Goal: Information Seeking & Learning: Find specific fact

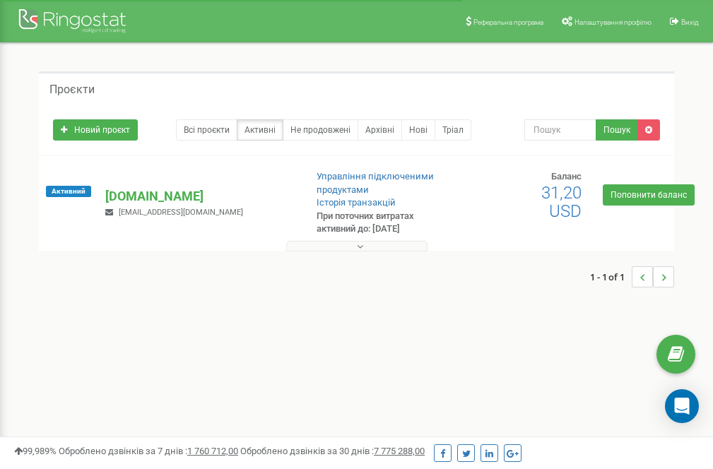
click at [372, 246] on button at bounding box center [356, 246] width 141 height 11
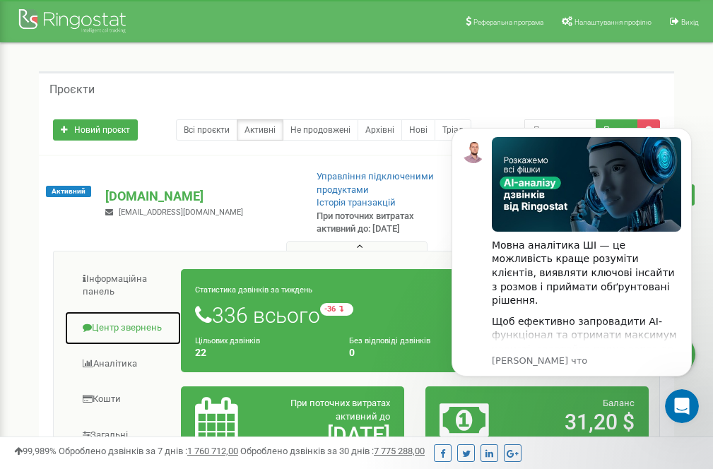
click at [113, 328] on link "Центр звернень" at bounding box center [122, 328] width 117 height 35
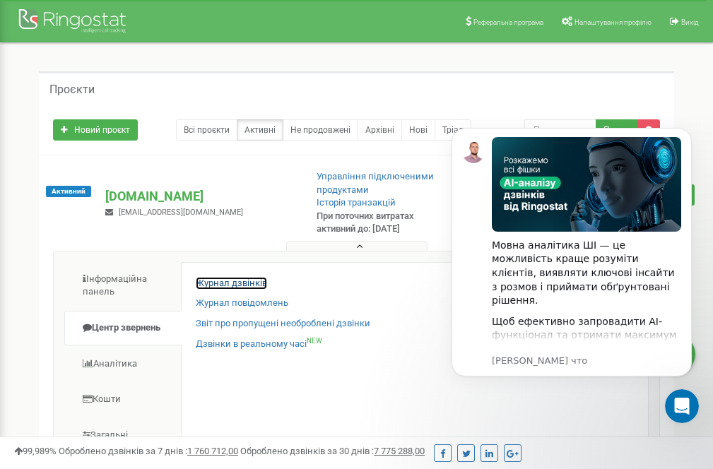
click at [260, 283] on link "Журнал дзвінків" at bounding box center [231, 283] width 71 height 13
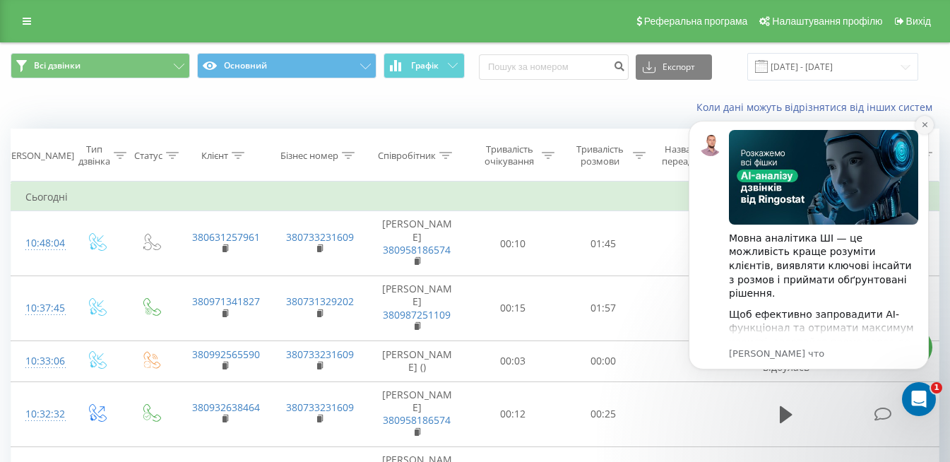
click at [723, 126] on icon "Dismiss notification" at bounding box center [924, 124] width 5 height 5
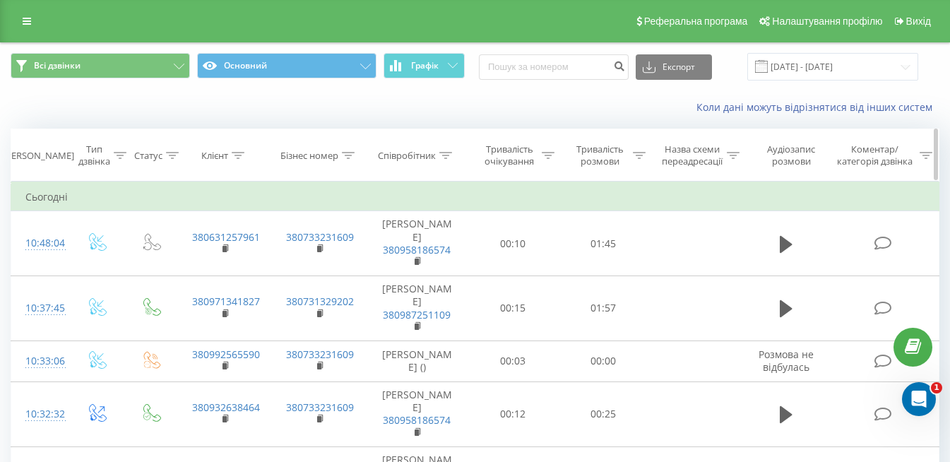
click at [449, 155] on icon at bounding box center [445, 155] width 13 height 7
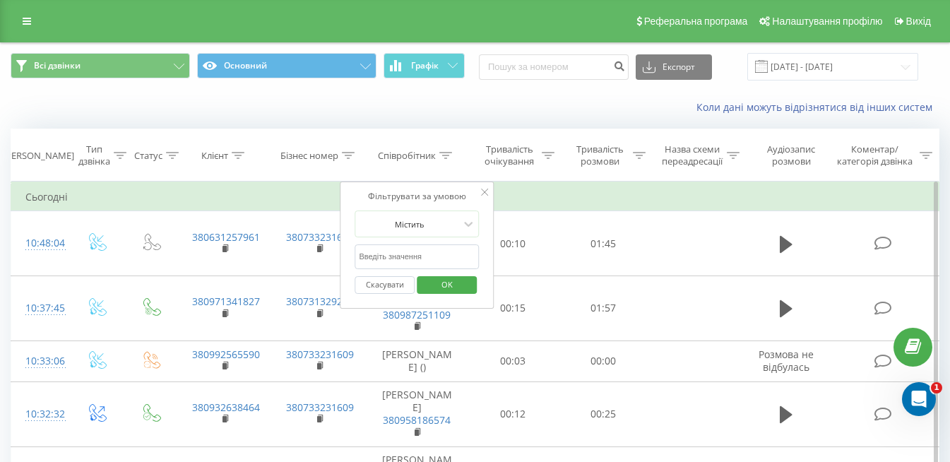
click at [408, 255] on input "text" at bounding box center [417, 256] width 124 height 25
type input "[PERSON_NAME]"
click at [433, 283] on span "OK" at bounding box center [447, 284] width 40 height 22
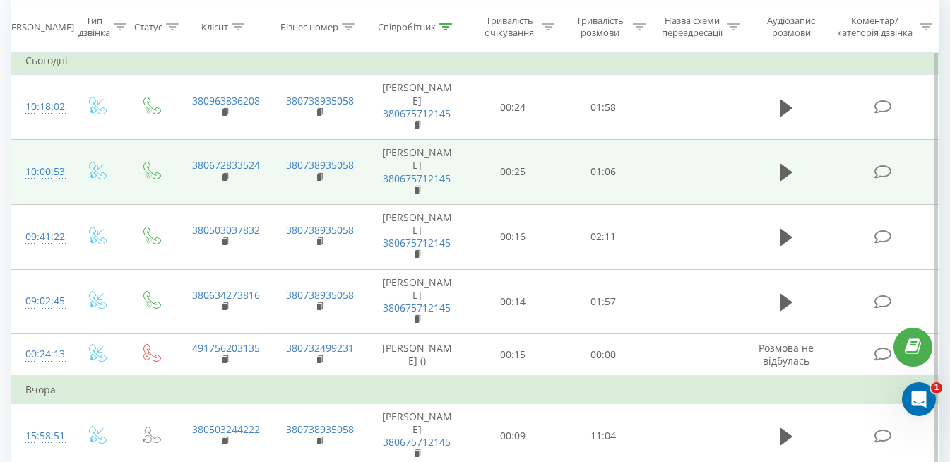
scroll to position [141, 0]
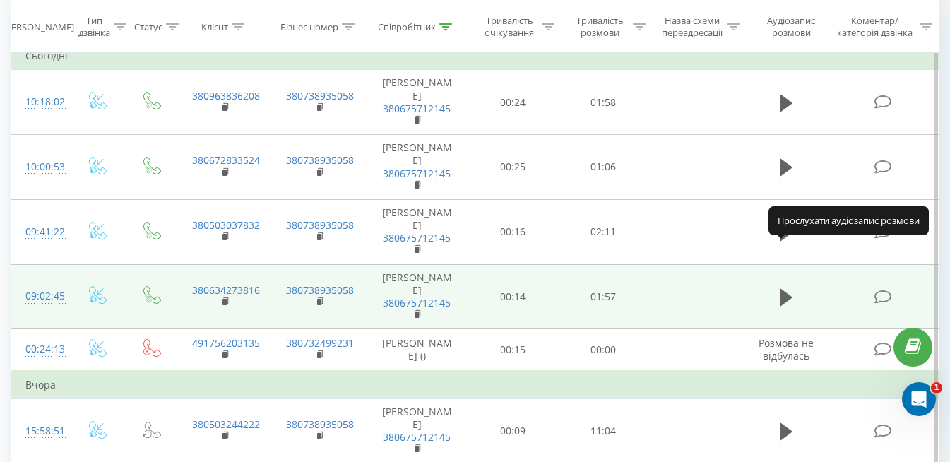
drag, startPoint x: 788, startPoint y: 249, endPoint x: 688, endPoint y: 254, distance: 99.8
click at [688, 264] on td at bounding box center [696, 296] width 94 height 65
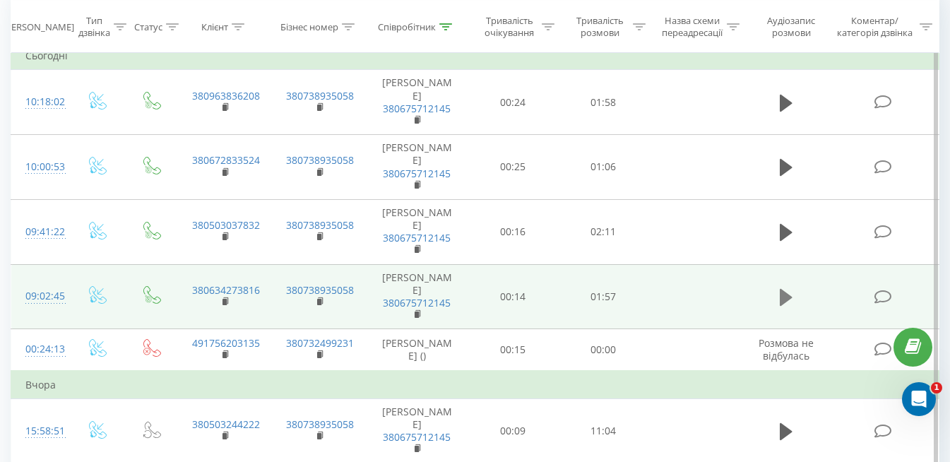
click at [723, 287] on button at bounding box center [786, 297] width 21 height 21
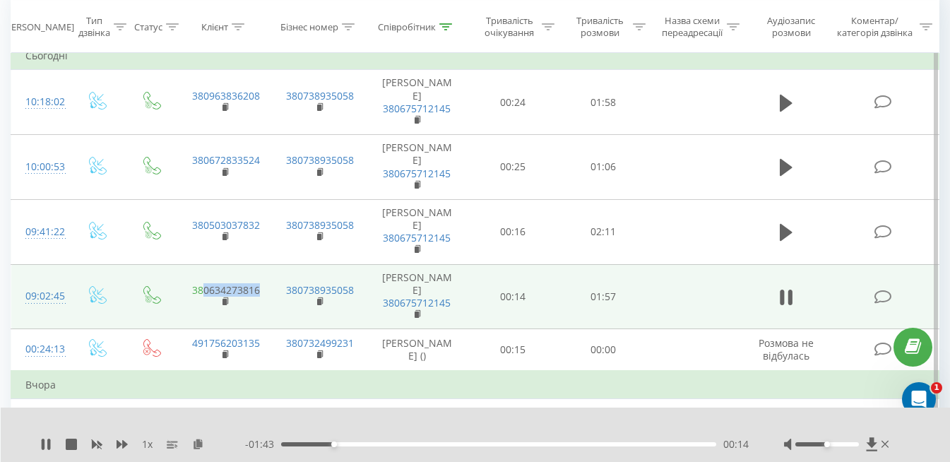
drag, startPoint x: 269, startPoint y: 246, endPoint x: 203, endPoint y: 245, distance: 65.7
click at [203, 264] on td "380634273816" at bounding box center [225, 296] width 94 height 65
drag, startPoint x: 203, startPoint y: 245, endPoint x: 232, endPoint y: 244, distance: 29.7
copy link "0634273816"
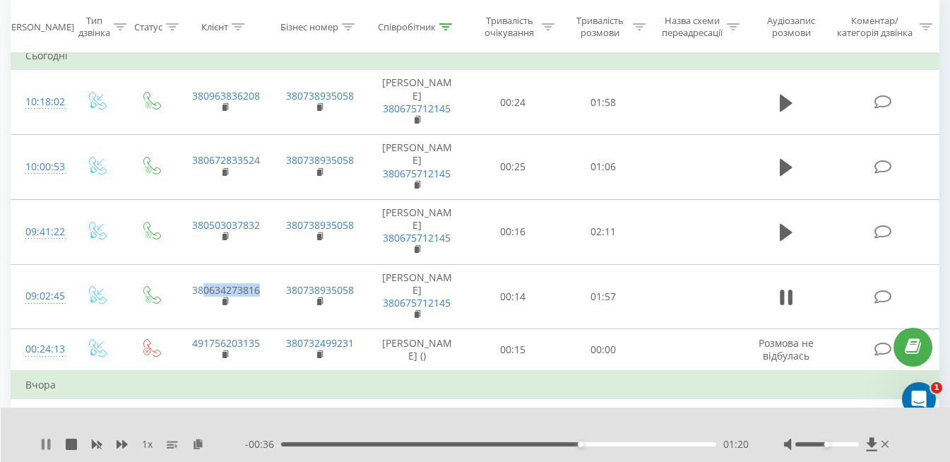
click at [43, 440] on icon at bounding box center [43, 444] width 3 height 11
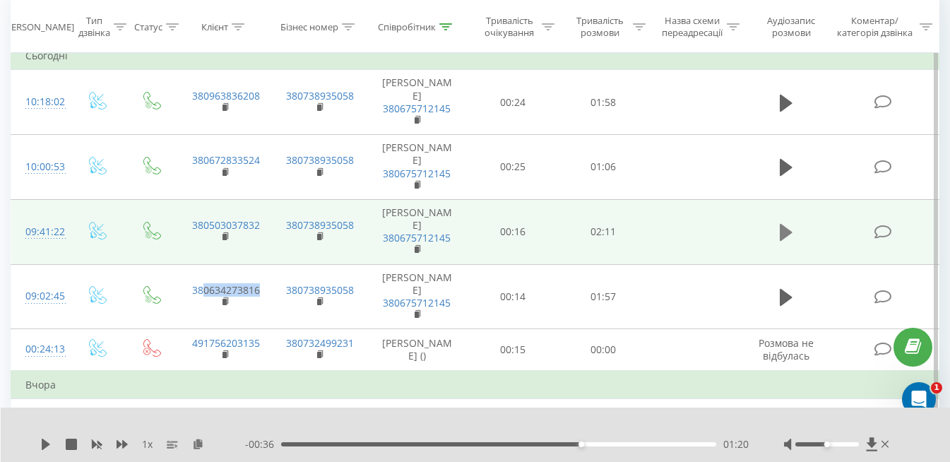
click at [723, 224] on icon at bounding box center [786, 232] width 13 height 17
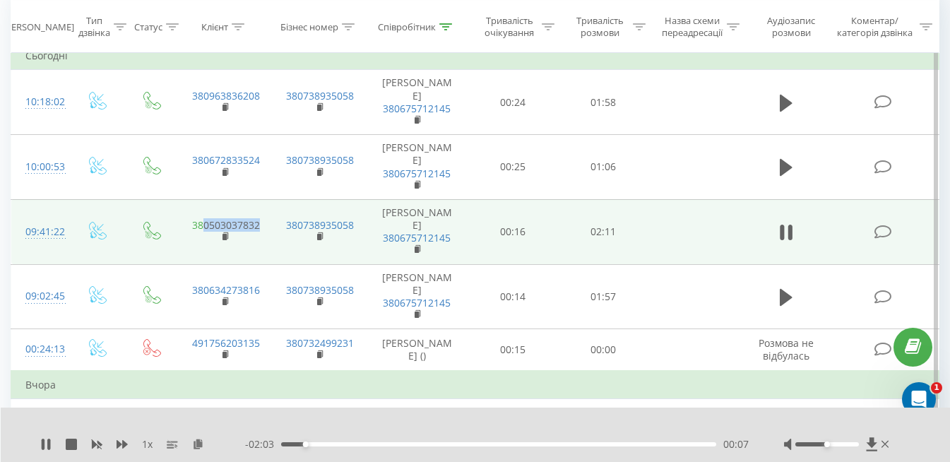
drag, startPoint x: 273, startPoint y: 194, endPoint x: 202, endPoint y: 189, distance: 71.5
click at [202, 199] on tr "09:41:22 380503037832 380738935058 [PERSON_NAME] 380675712145 00:16 02:11" at bounding box center [475, 231] width 928 height 65
drag, startPoint x: 202, startPoint y: 189, endPoint x: 237, endPoint y: 189, distance: 34.6
copy td "0503037832"
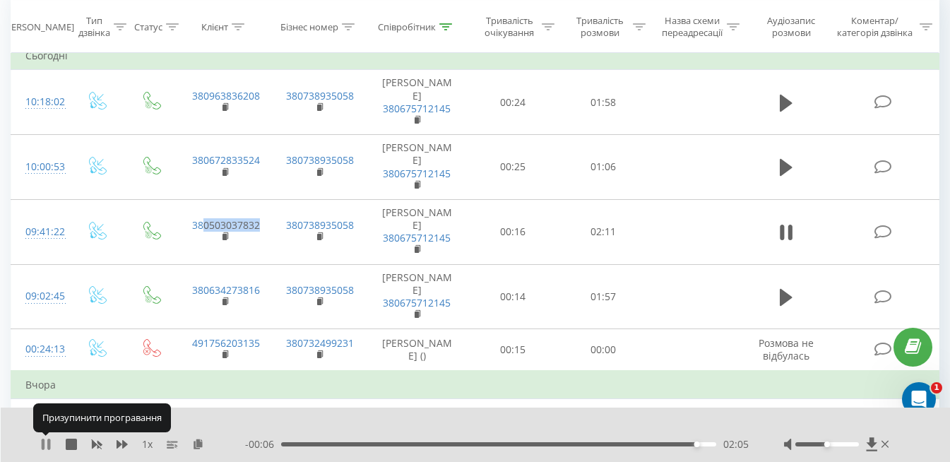
click at [41, 440] on icon at bounding box center [45, 444] width 11 height 11
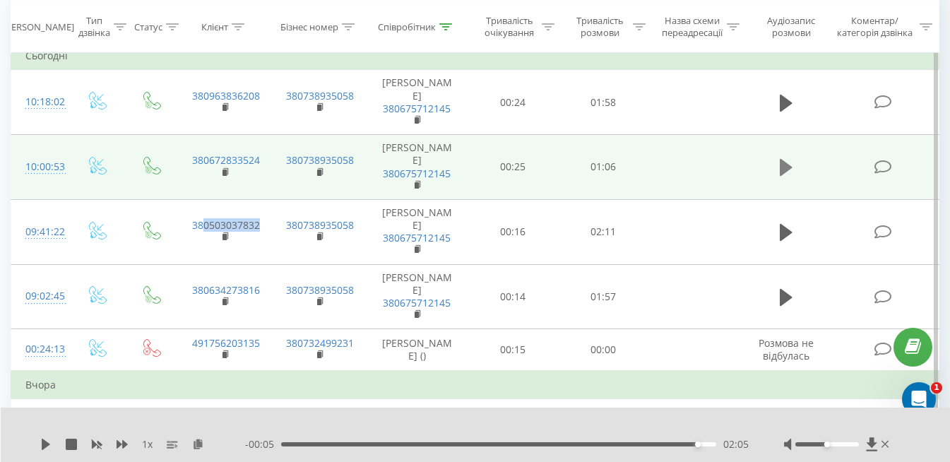
click at [723, 159] on icon at bounding box center [786, 167] width 13 height 17
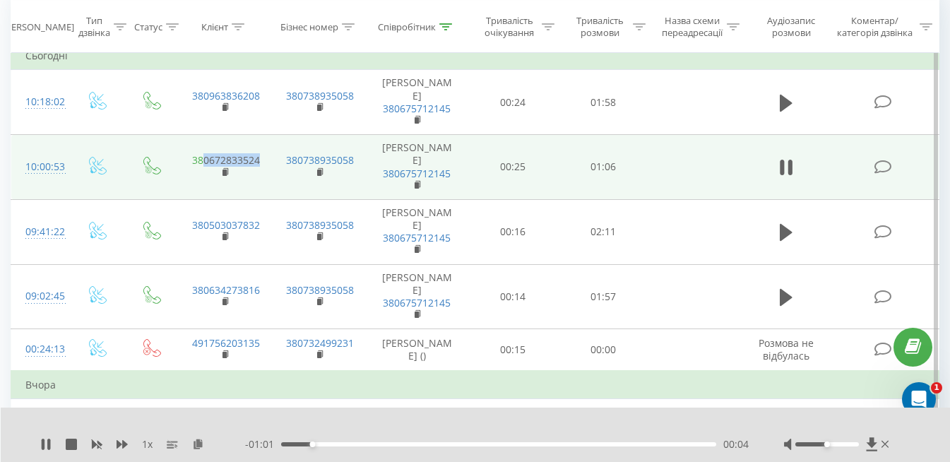
drag, startPoint x: 270, startPoint y: 140, endPoint x: 204, endPoint y: 139, distance: 65.7
click at [204, 139] on td "380672833524" at bounding box center [225, 167] width 94 height 65
drag, startPoint x: 204, startPoint y: 139, endPoint x: 229, endPoint y: 141, distance: 24.8
copy link "0672833524"
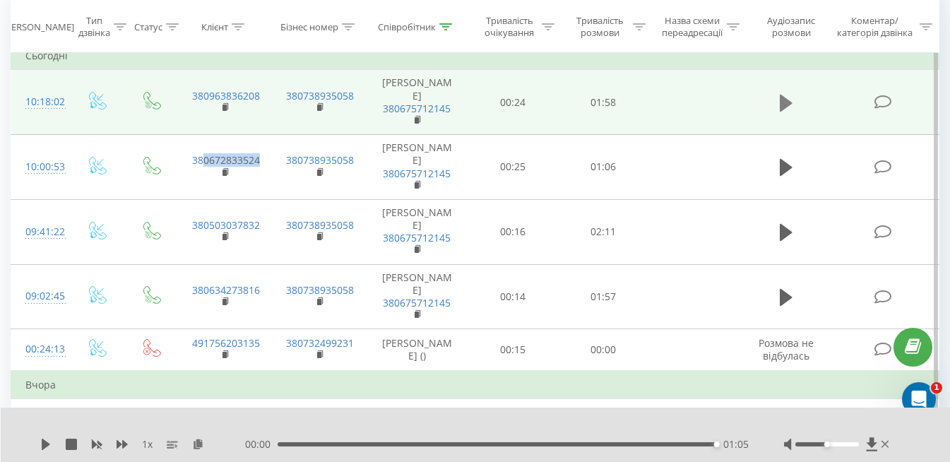
click at [723, 99] on button at bounding box center [786, 103] width 21 height 21
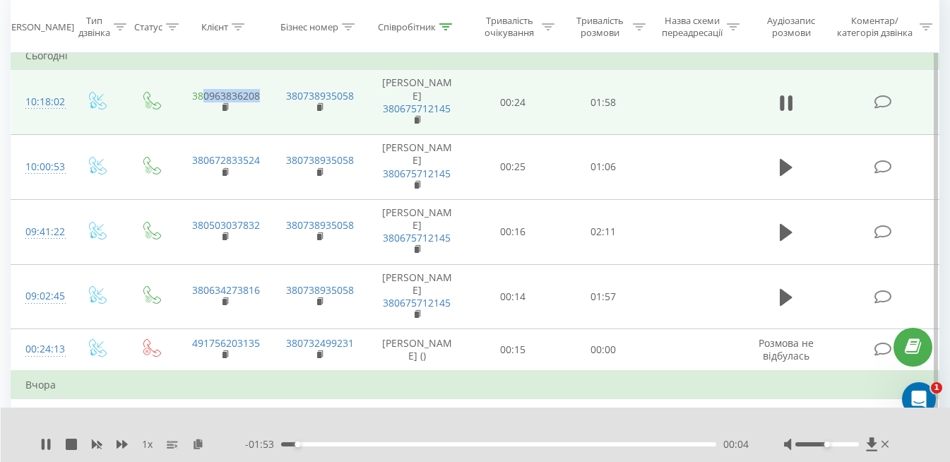
drag, startPoint x: 267, startPoint y: 86, endPoint x: 205, endPoint y: 88, distance: 62.2
click at [205, 88] on td "380963836208" at bounding box center [225, 102] width 94 height 65
drag, startPoint x: 205, startPoint y: 88, endPoint x: 256, endPoint y: 90, distance: 51.6
copy link "0963836208"
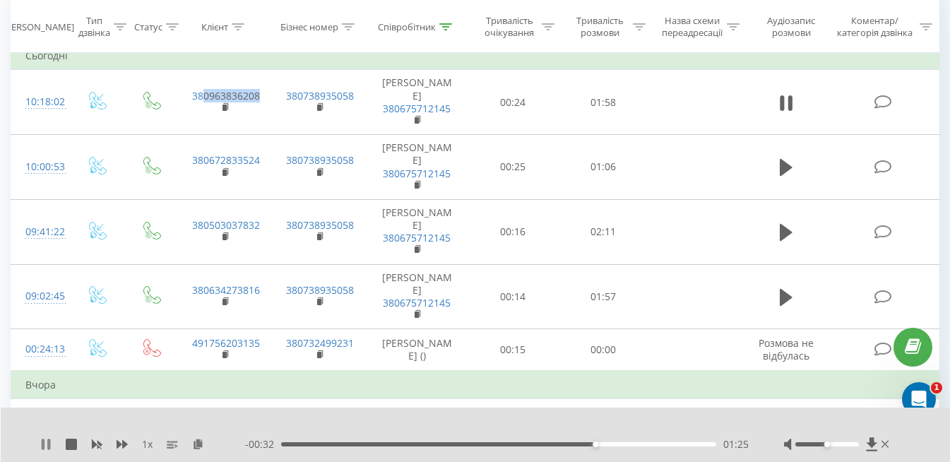
click at [47, 440] on icon at bounding box center [45, 444] width 11 height 11
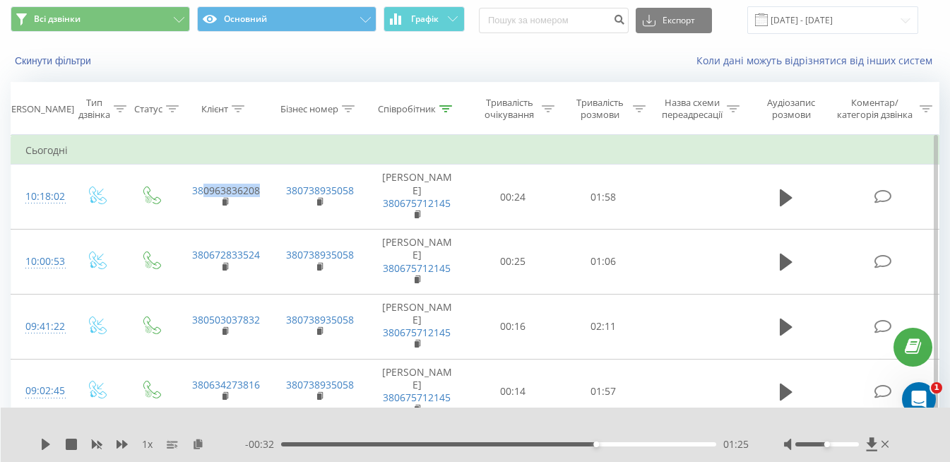
scroll to position [71, 0]
